Goal: Task Accomplishment & Management: Manage account settings

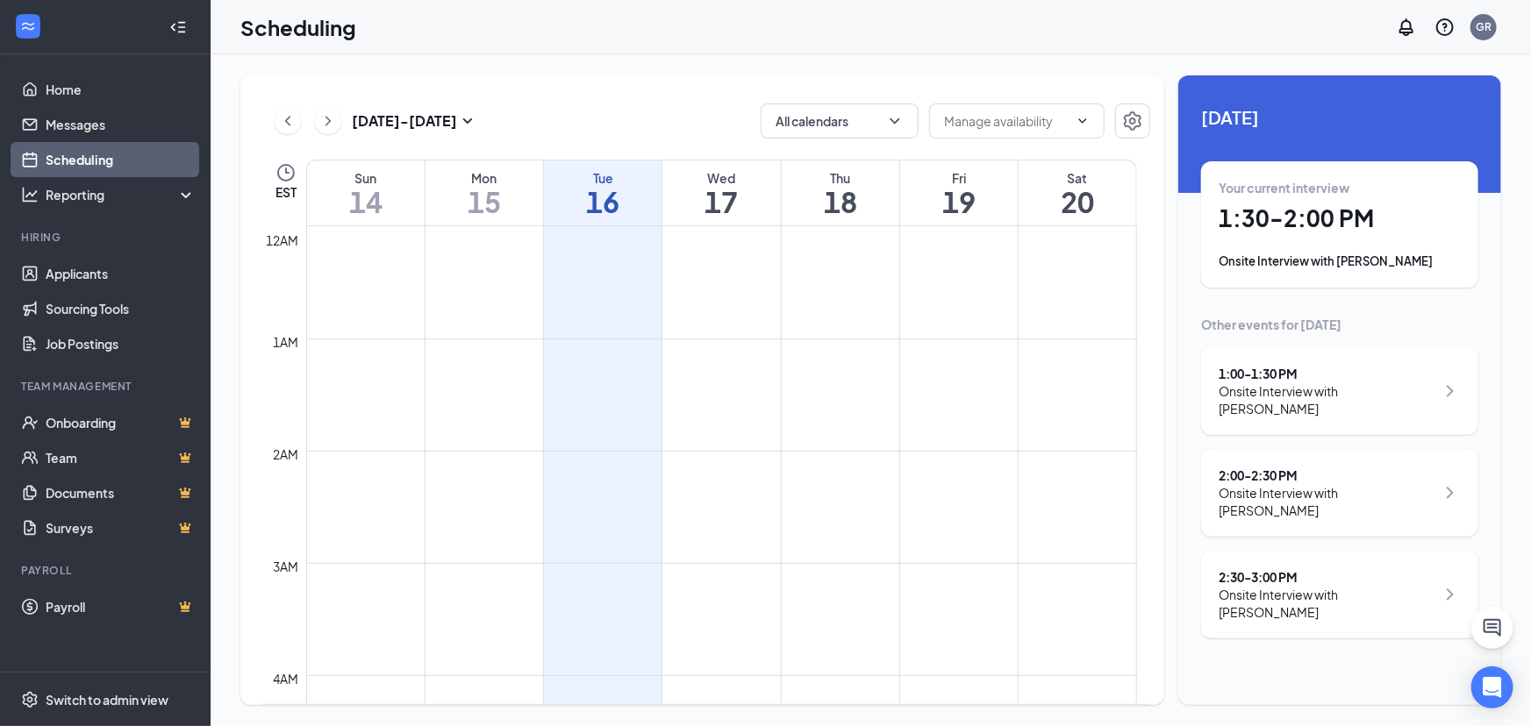
scroll to position [1100, 0]
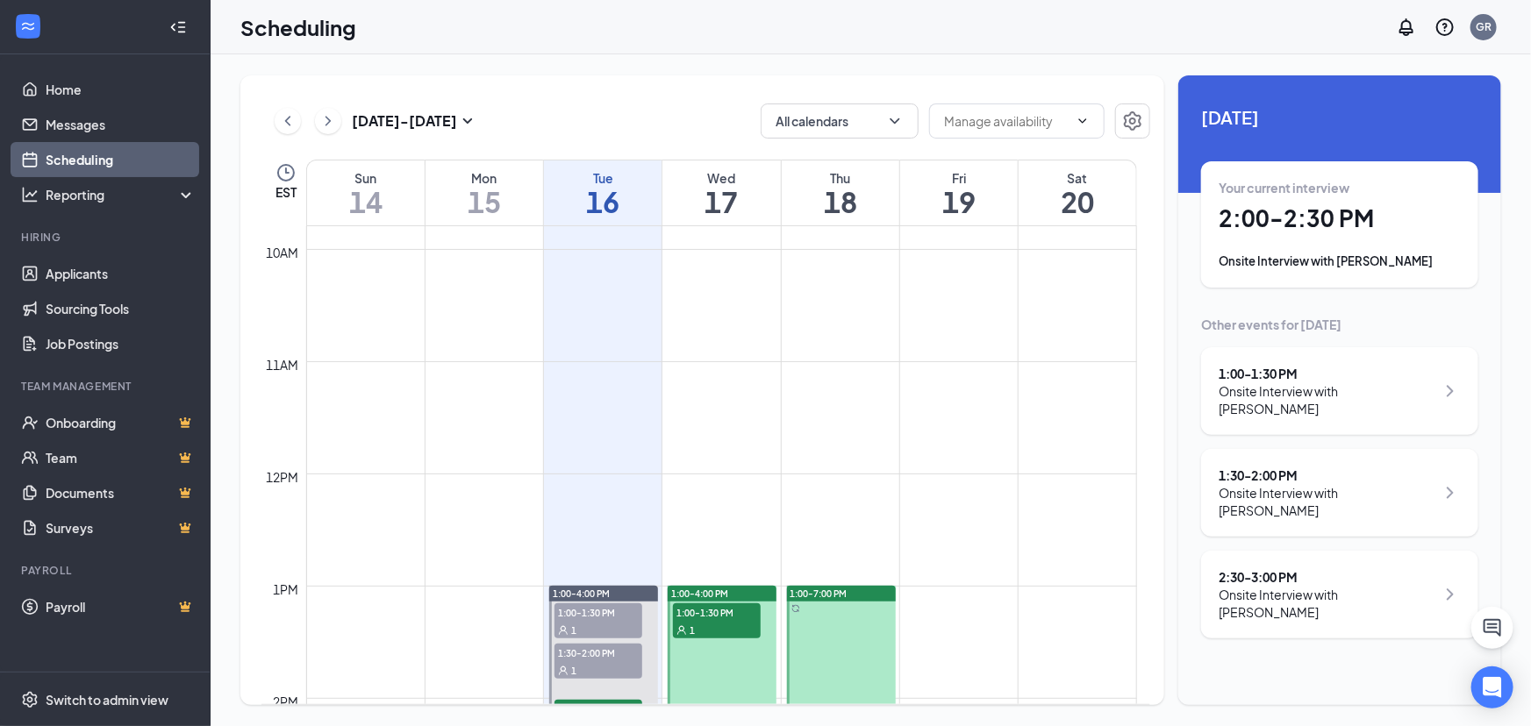
click at [1277, 568] on div "2:30 - 3:00 PM" at bounding box center [1327, 577] width 217 height 18
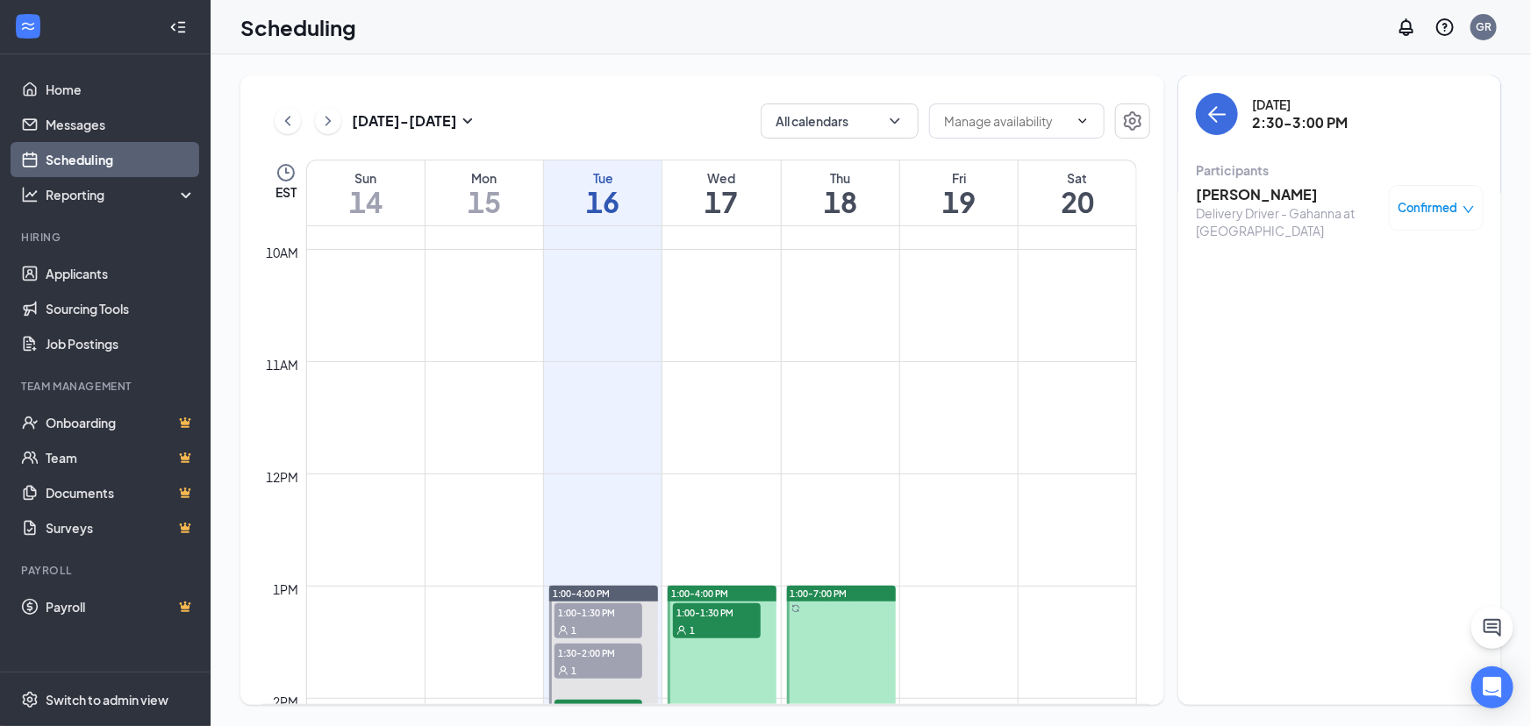
click at [1211, 190] on h3 "[PERSON_NAME]" at bounding box center [1288, 194] width 184 height 19
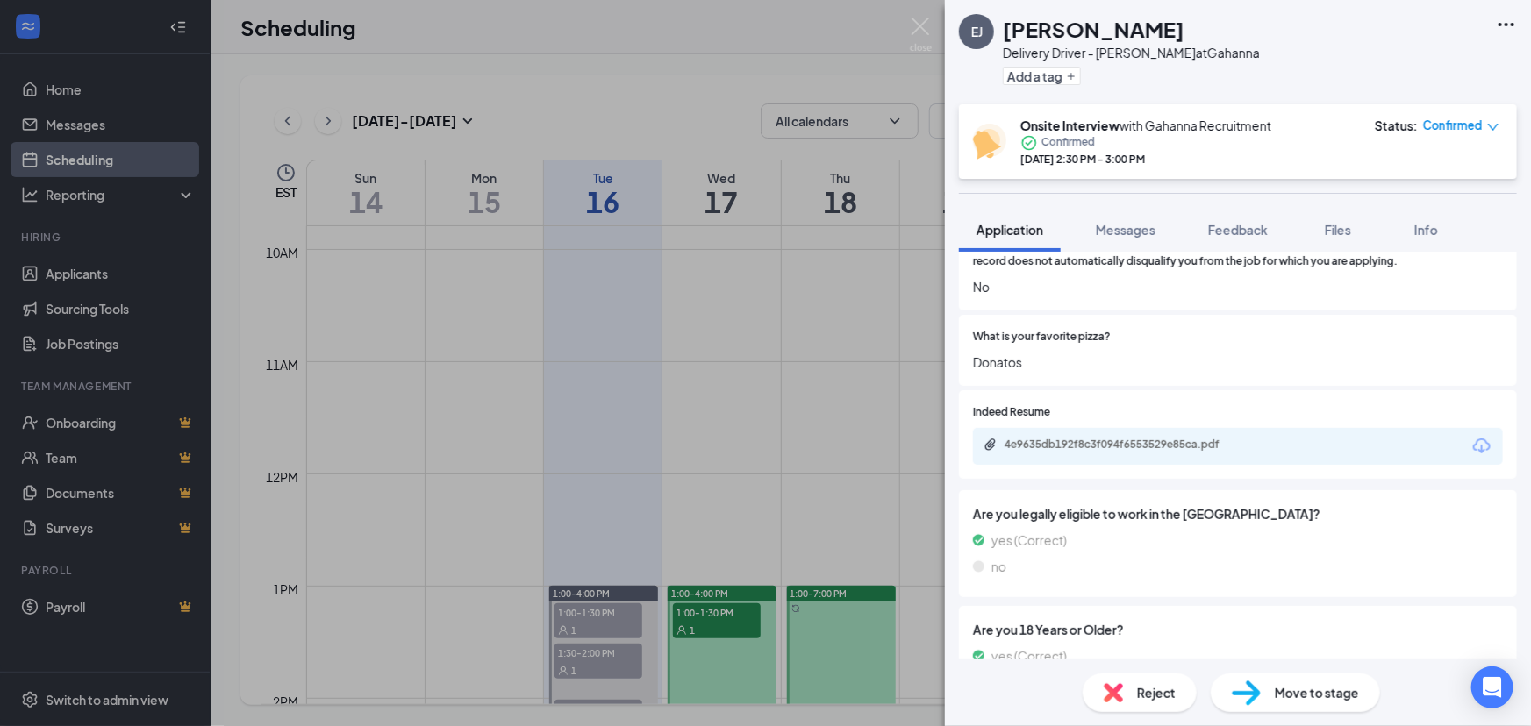
scroll to position [797, 0]
click at [1113, 439] on div "4e9635db192f8c3f094f6553529e85ca.pdf" at bounding box center [1127, 444] width 246 height 14
click at [966, 154] on div "Onsite Interview with [PERSON_NAME] Recruitment Confirmed [DATE] 2:30 PM - 3:00…" at bounding box center [1238, 141] width 558 height 75
click at [1163, 448] on div "4e9635db192f8c3f094f6553529e85ca.pdf" at bounding box center [1127, 444] width 246 height 14
click at [918, 27] on img at bounding box center [921, 35] width 22 height 34
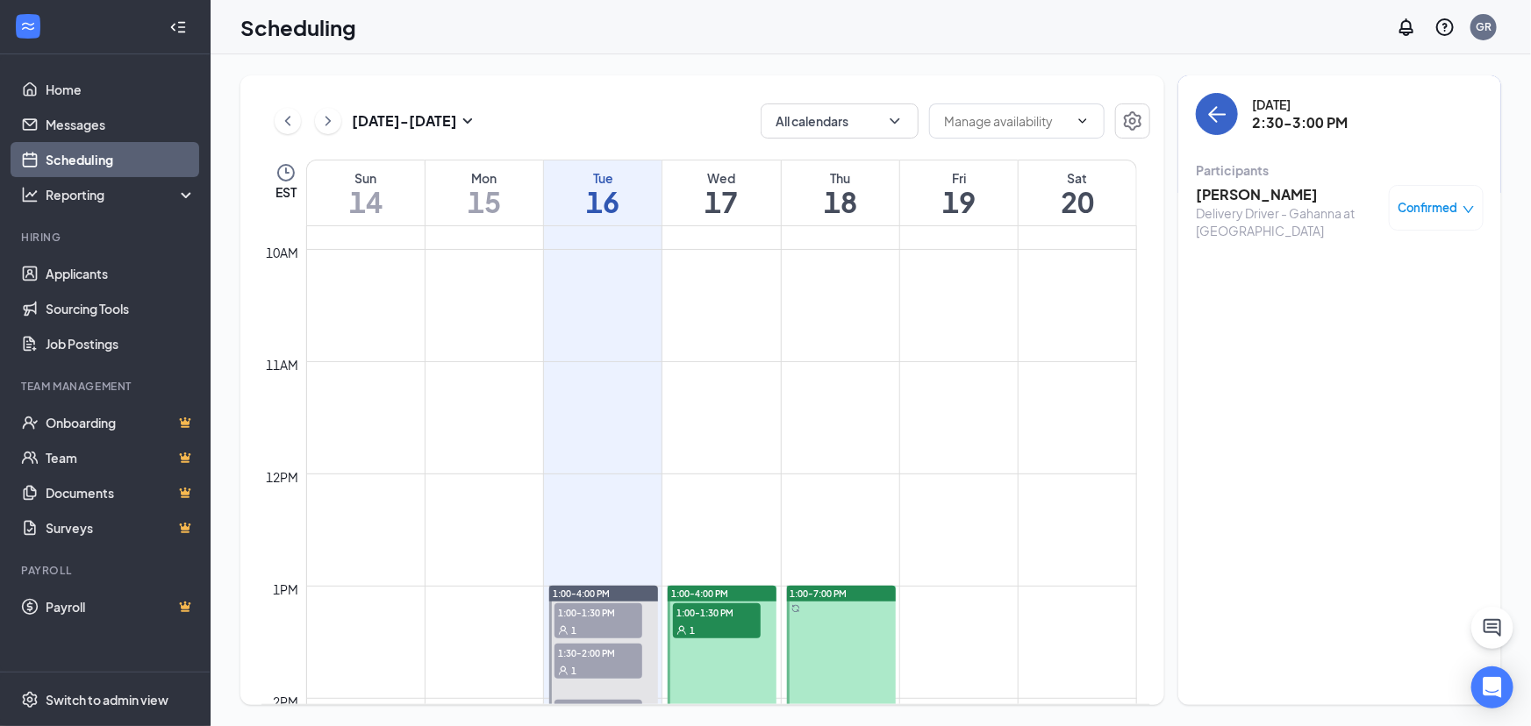
click at [1220, 114] on icon "ArrowLeft" at bounding box center [1218, 115] width 17 height 2
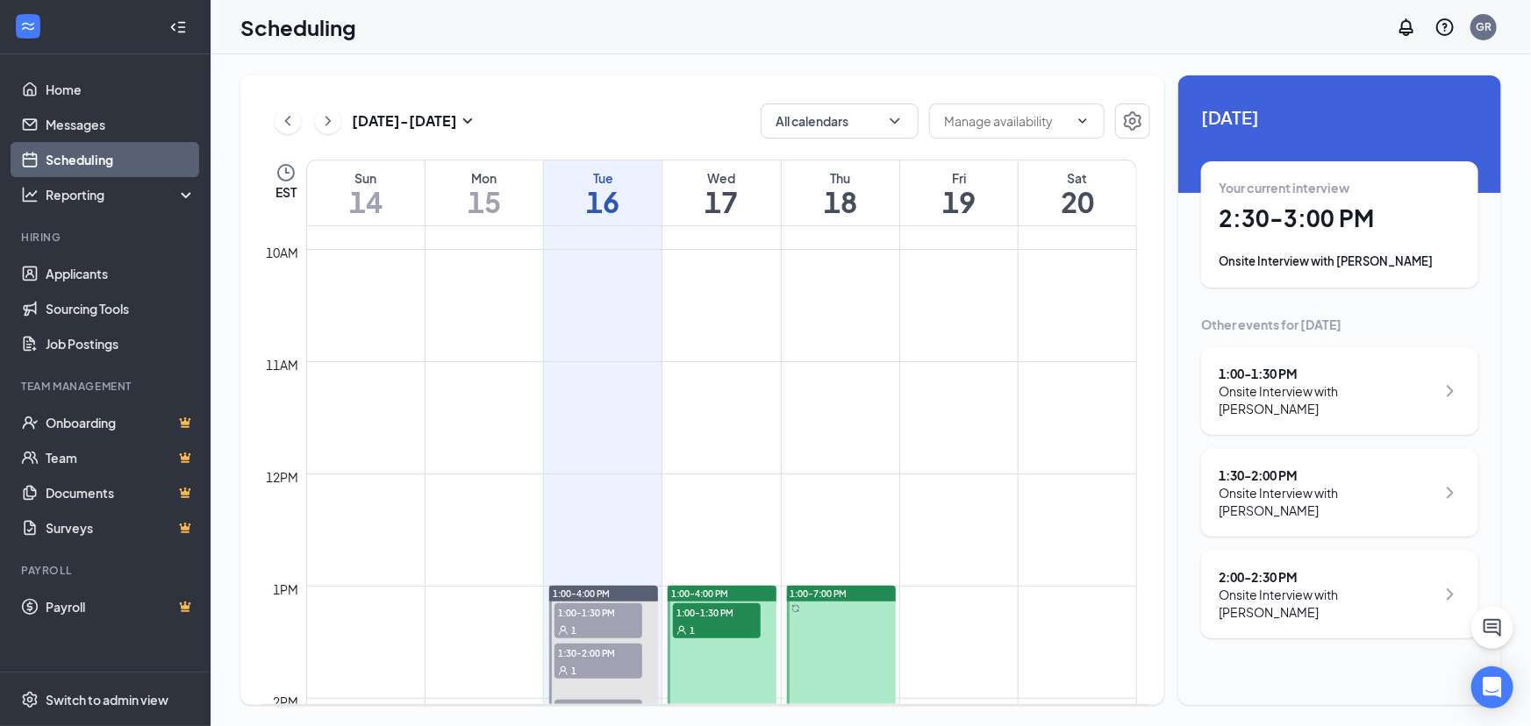
click at [1312, 273] on div "Your current interview 2:30 - 3:00 PM Onsite Interview with [PERSON_NAME]" at bounding box center [1339, 224] width 277 height 126
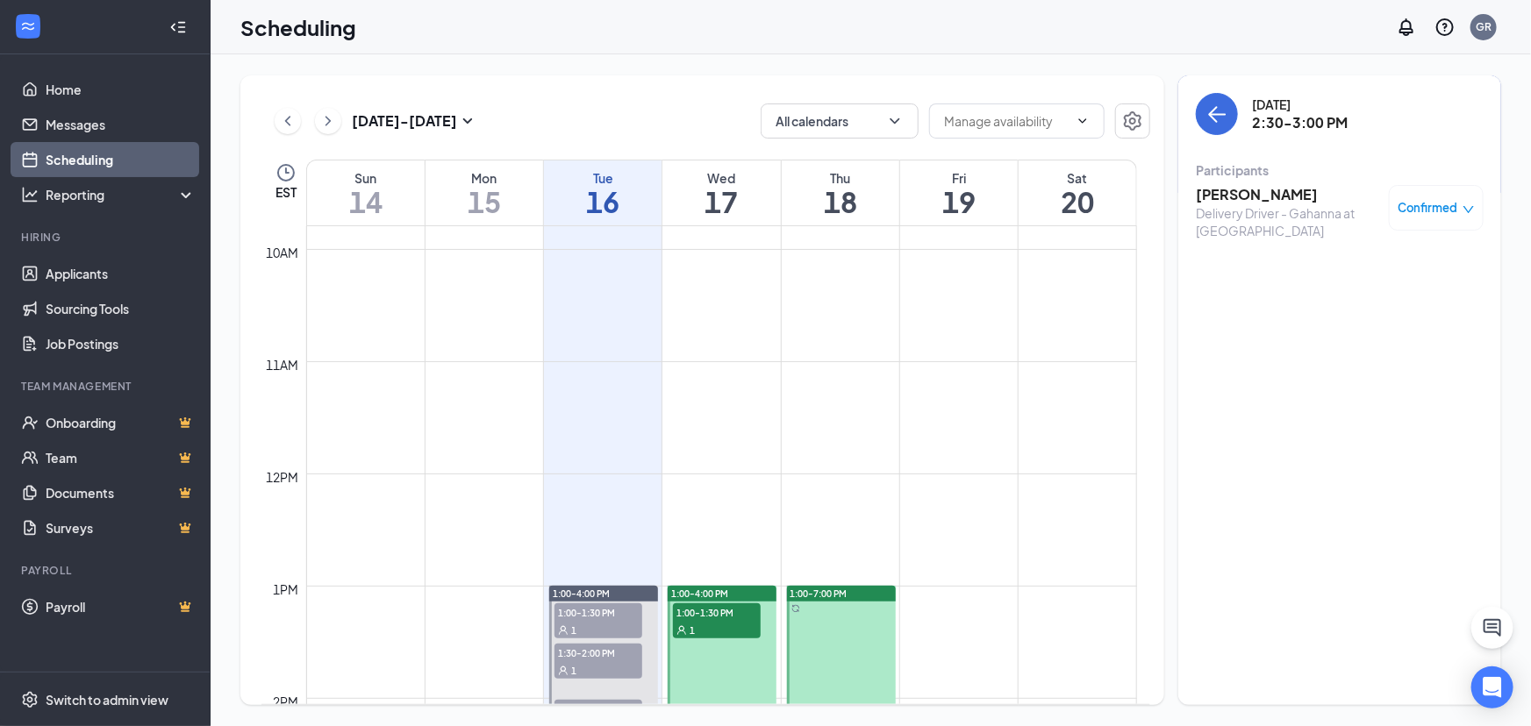
click at [1439, 218] on div "Confirmed" at bounding box center [1436, 208] width 95 height 46
click at [1219, 193] on h3 "[PERSON_NAME]" at bounding box center [1288, 194] width 184 height 19
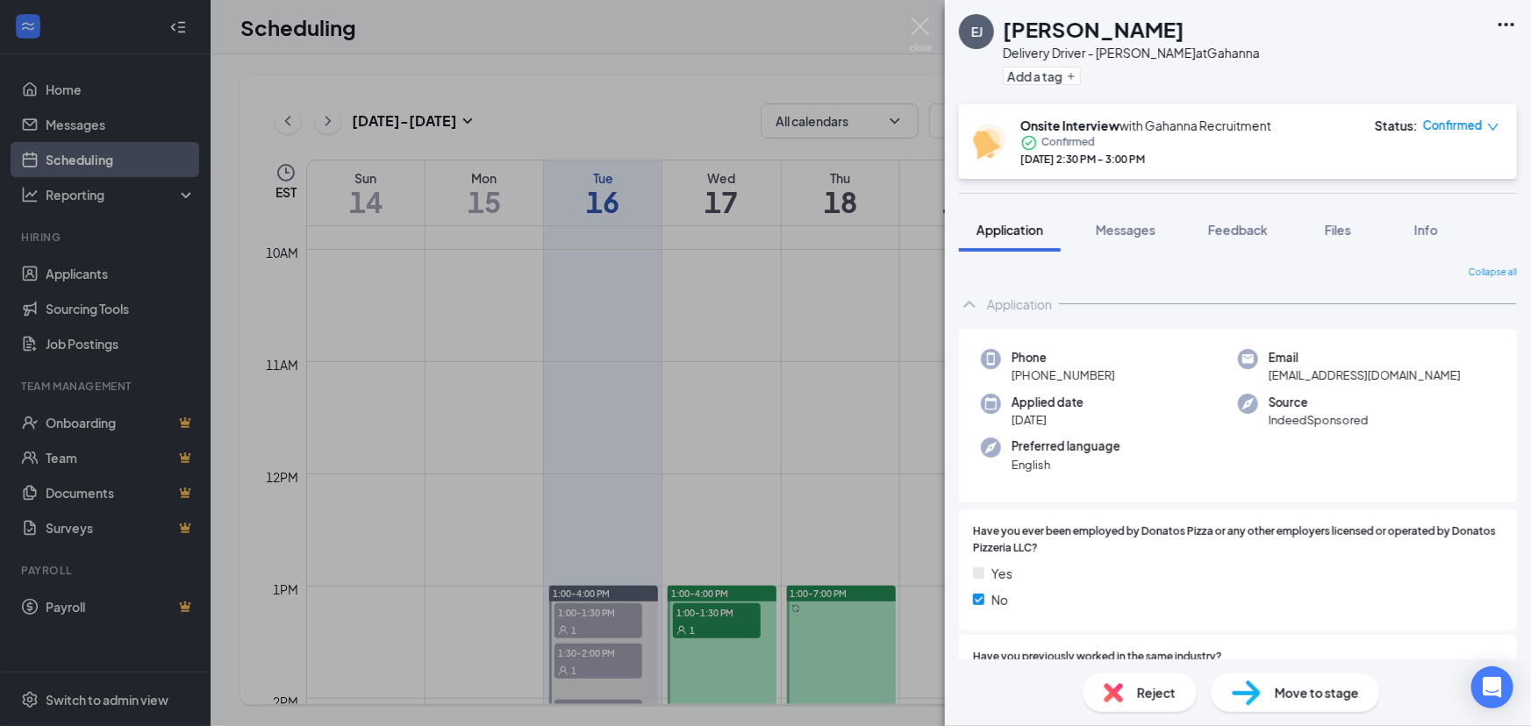
click at [1309, 682] on div "Move to stage" at bounding box center [1295, 693] width 169 height 39
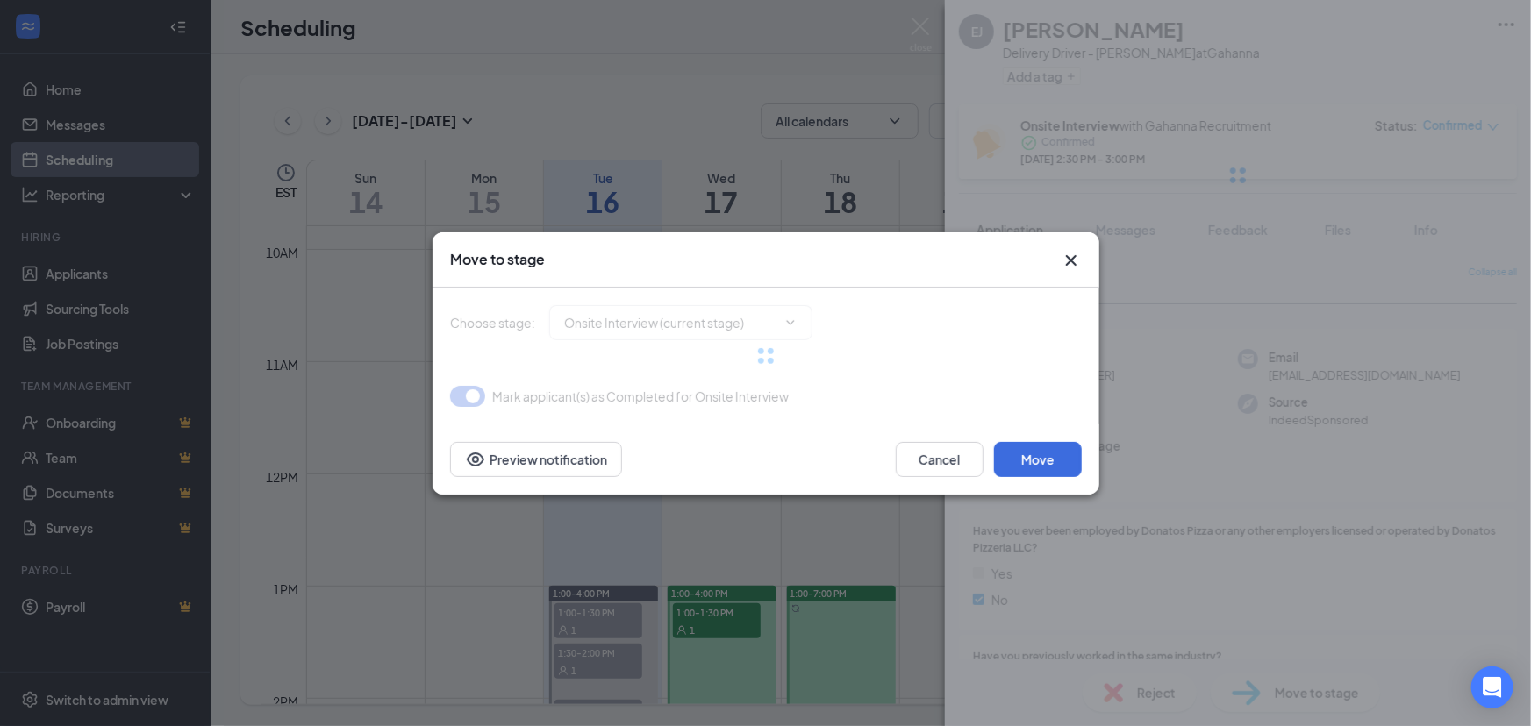
type input "Motor Vehicle Check (next stage)"
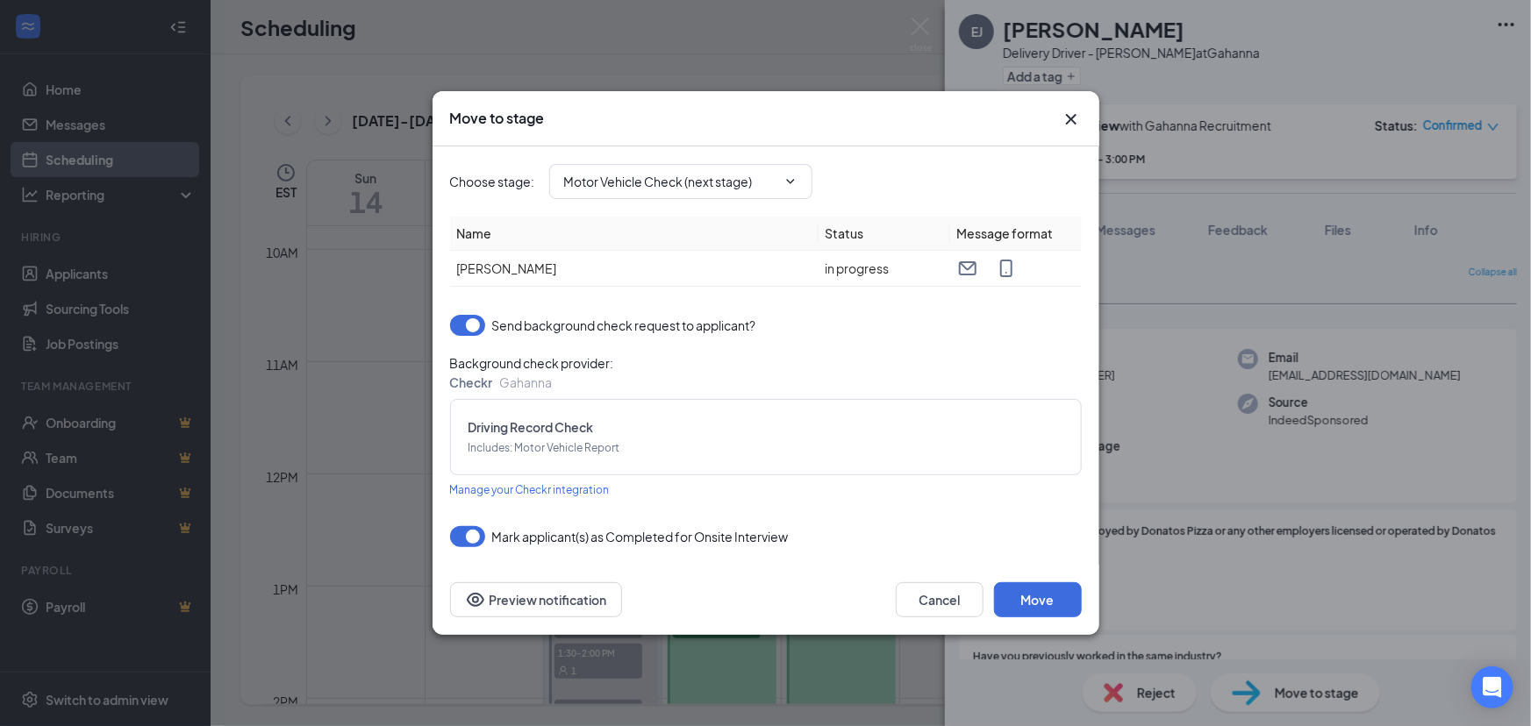
click at [481, 535] on button "button" at bounding box center [467, 536] width 35 height 21
click at [1020, 597] on button "Move" at bounding box center [1038, 600] width 88 height 35
